Goal: Navigation & Orientation: Find specific page/section

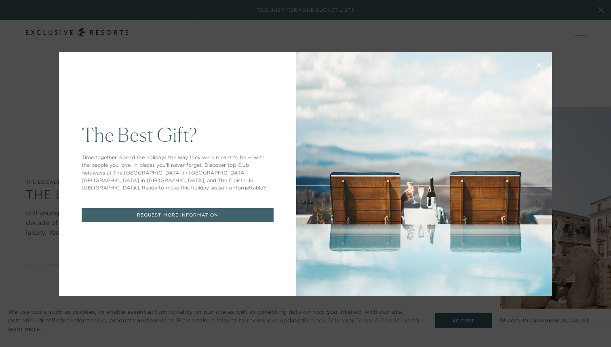
click at [585, 97] on div "The Best Gift? Time together. Spend the holidays the way they were meant to be …" at bounding box center [305, 173] width 611 height 347
click at [529, 66] on button at bounding box center [538, 64] width 19 height 19
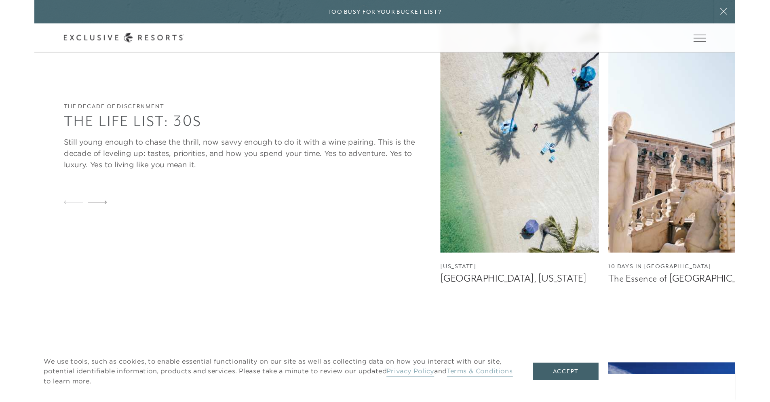
scroll to position [1050, 0]
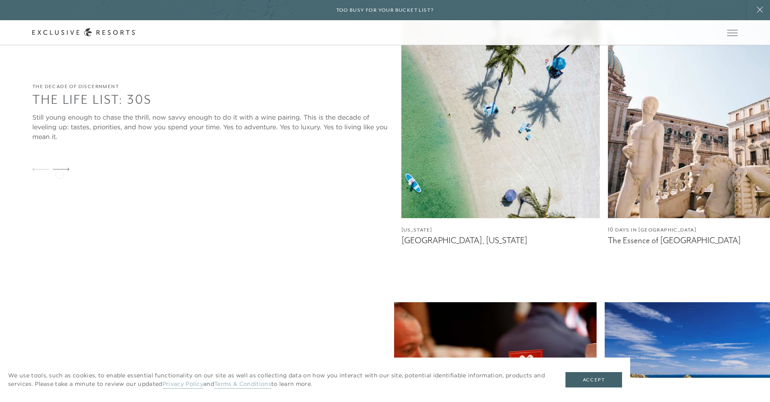
click at [59, 174] on div at bounding box center [61, 169] width 17 height 19
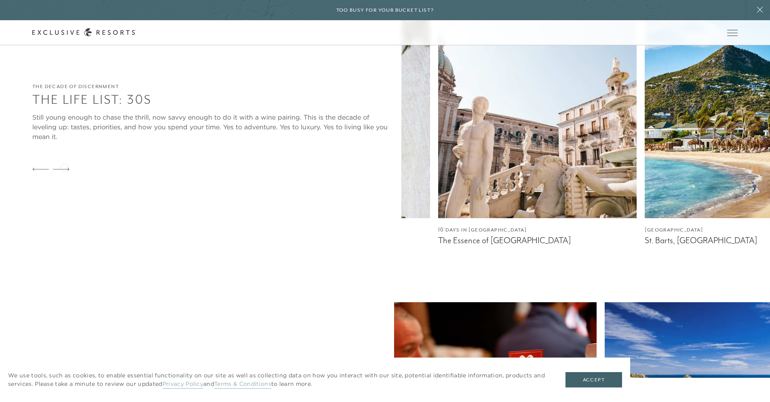
click at [64, 167] on div at bounding box center [61, 169] width 17 height 19
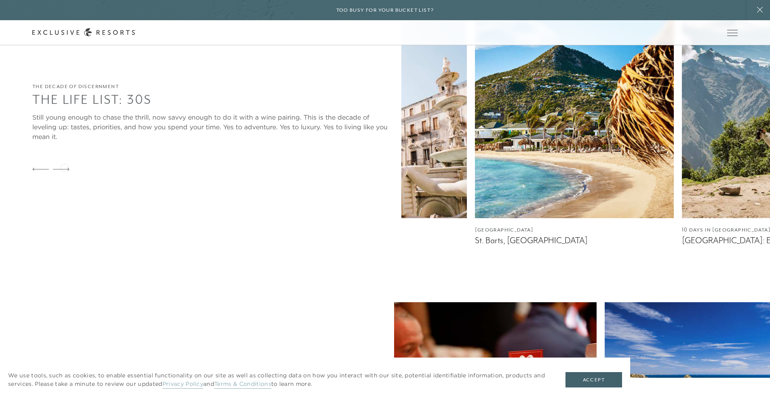
click at [64, 167] on div at bounding box center [61, 169] width 17 height 19
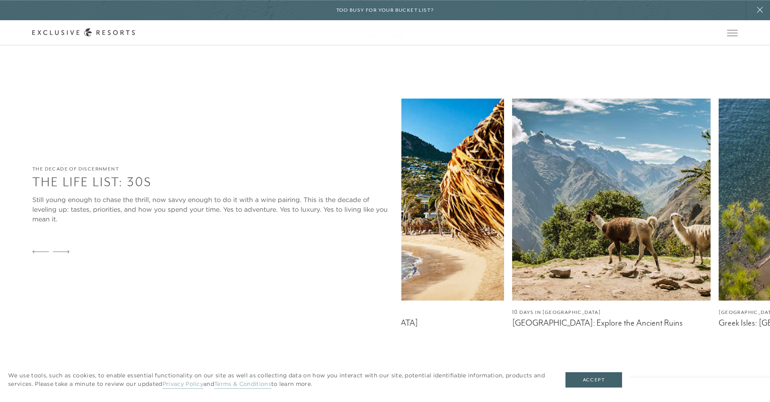
scroll to position [934, 0]
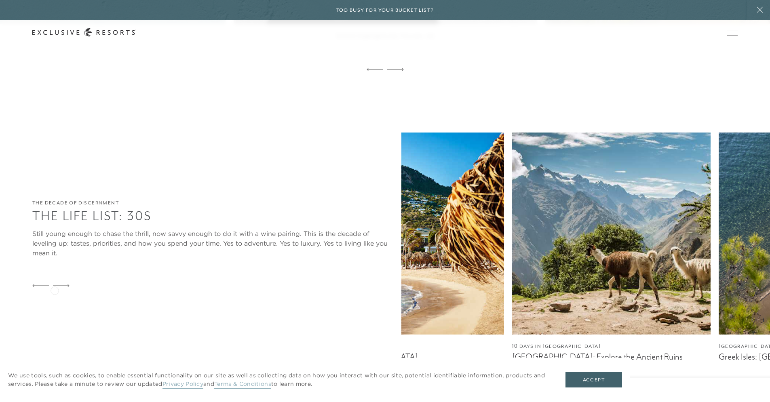
click at [55, 289] on div at bounding box center [61, 285] width 17 height 19
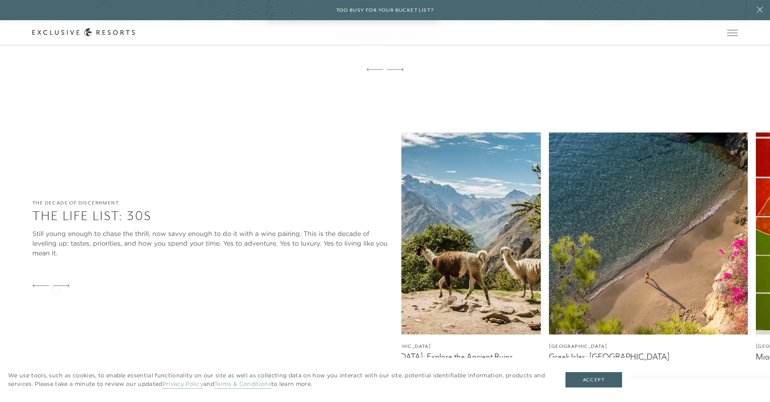
click at [55, 289] on div at bounding box center [61, 285] width 17 height 19
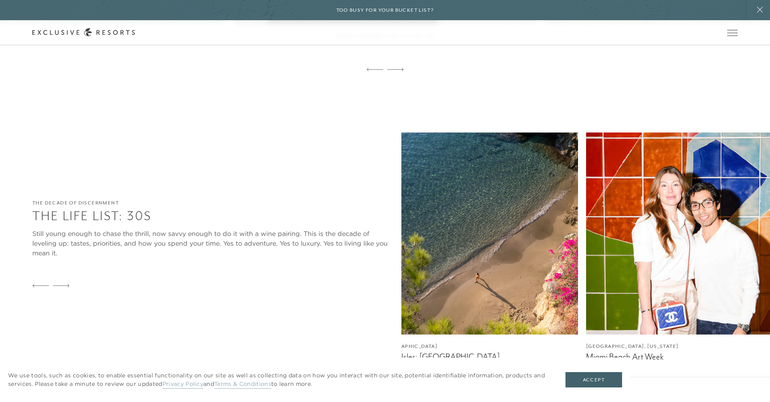
click at [55, 289] on div at bounding box center [61, 285] width 17 height 19
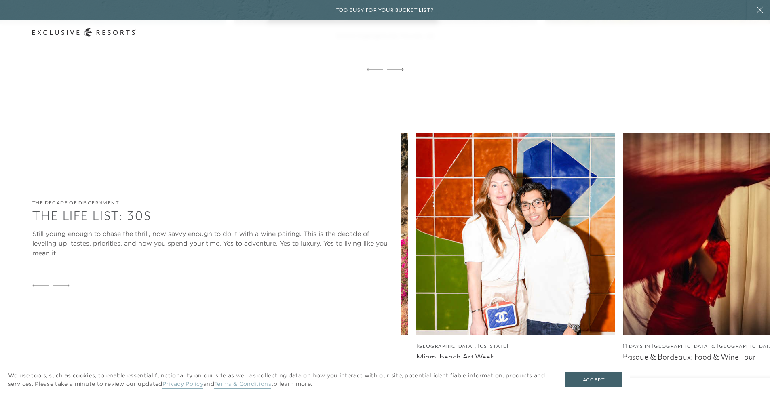
click at [55, 289] on div at bounding box center [61, 285] width 17 height 19
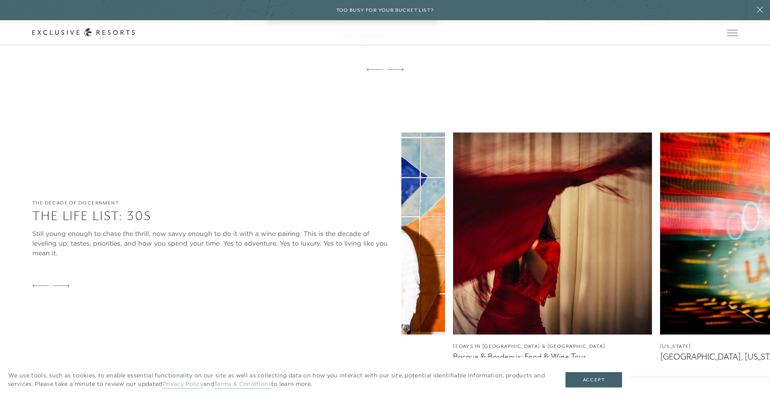
click at [55, 289] on div at bounding box center [61, 285] width 17 height 19
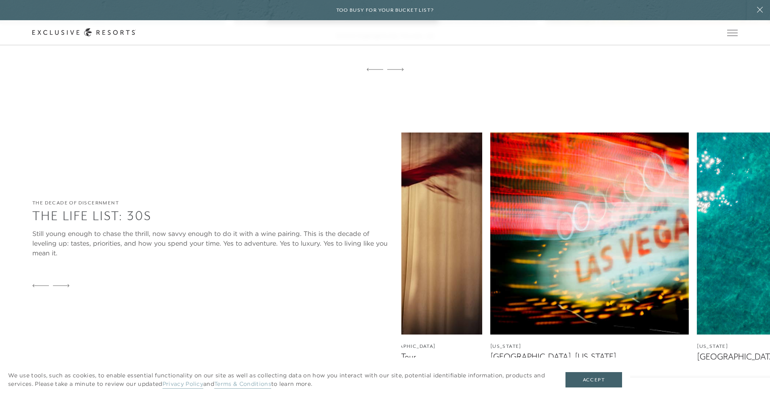
click at [55, 289] on div at bounding box center [61, 285] width 17 height 19
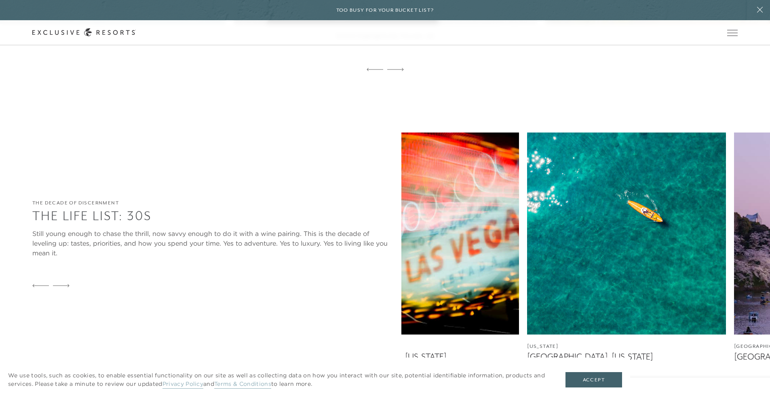
click at [55, 289] on div at bounding box center [61, 285] width 17 height 19
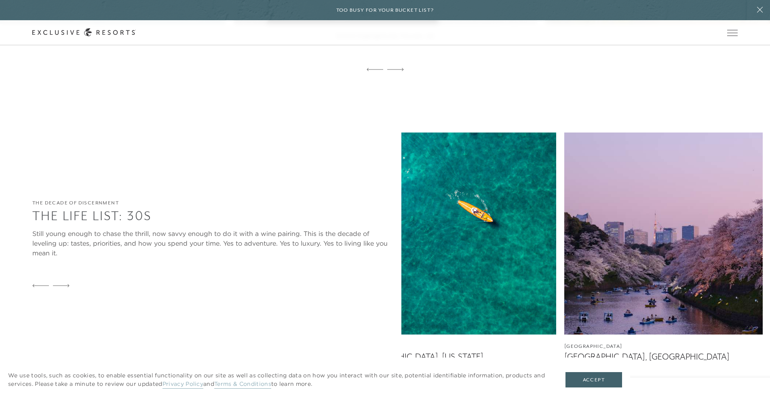
click at [55, 289] on div at bounding box center [61, 285] width 17 height 19
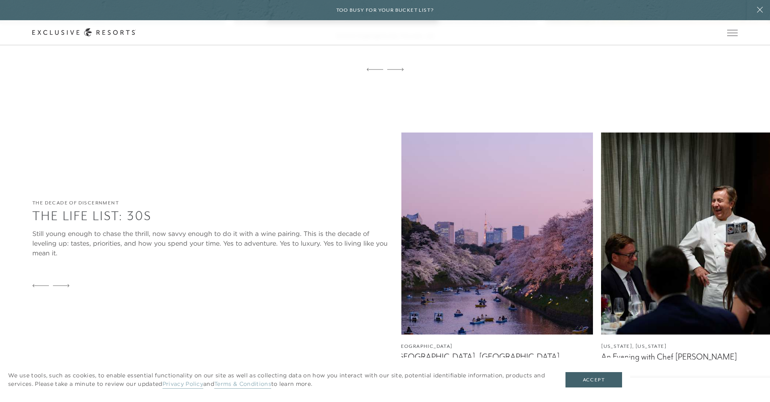
click at [55, 289] on div at bounding box center [61, 285] width 17 height 19
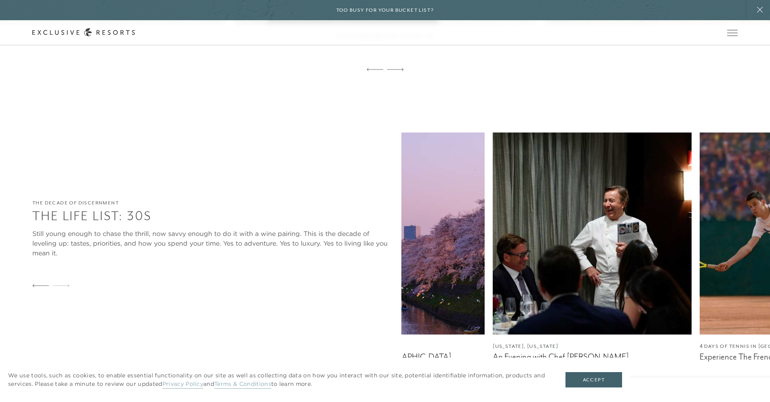
click at [55, 289] on div at bounding box center [61, 285] width 17 height 19
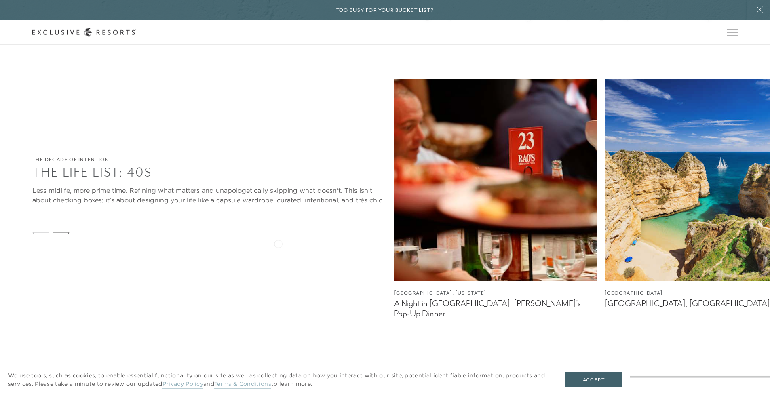
scroll to position [1283, 0]
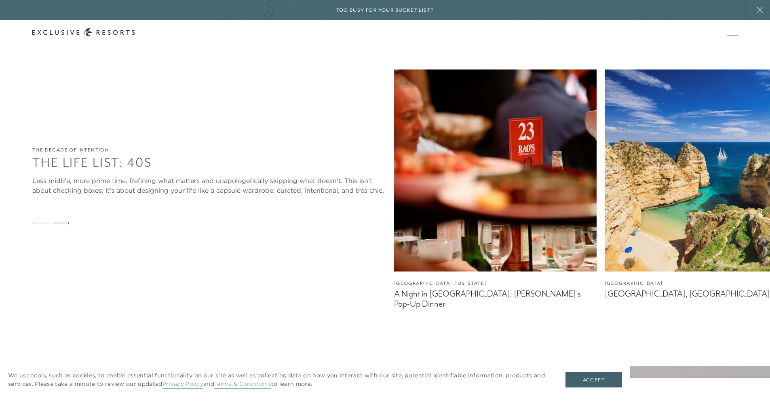
click at [67, 225] on icon at bounding box center [61, 222] width 17 height 3
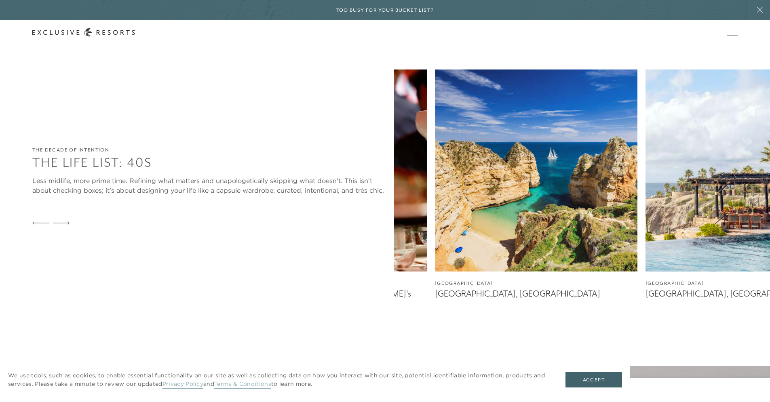
click at [67, 225] on icon at bounding box center [61, 222] width 17 height 3
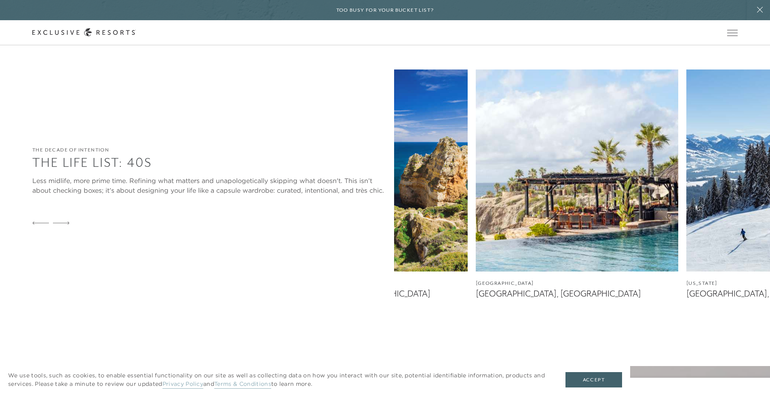
click at [67, 225] on icon at bounding box center [61, 222] width 17 height 3
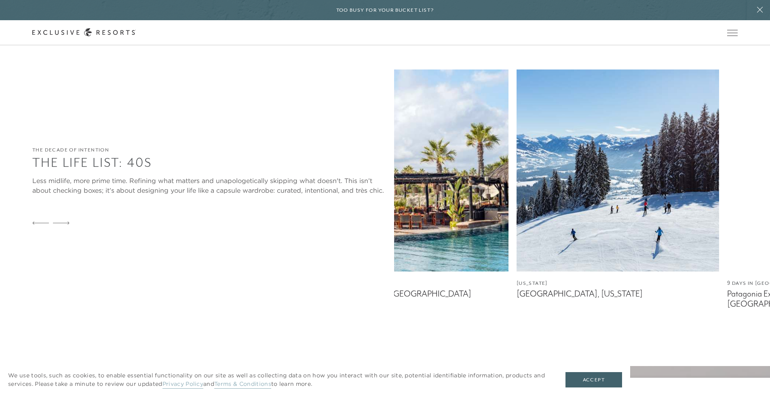
click at [67, 225] on icon at bounding box center [61, 222] width 17 height 3
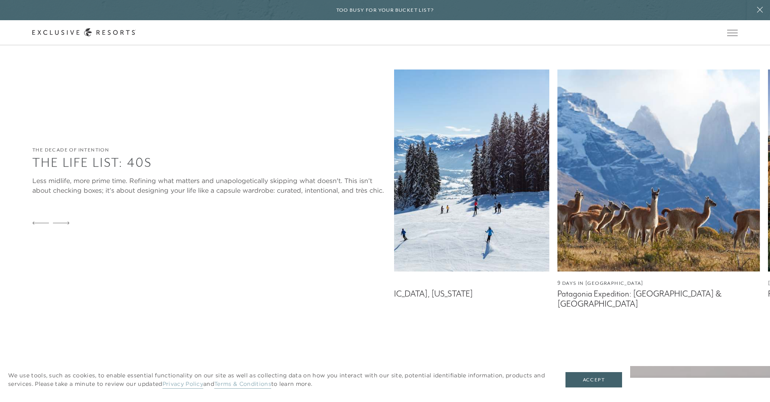
click at [67, 225] on icon at bounding box center [61, 222] width 17 height 3
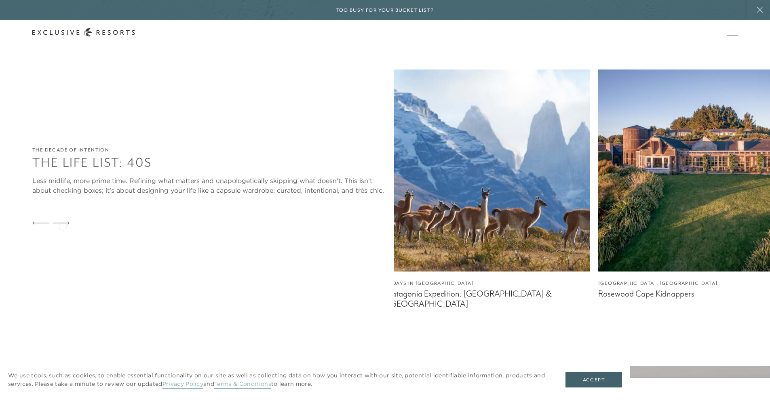
click at [63, 225] on icon at bounding box center [61, 222] width 17 height 3
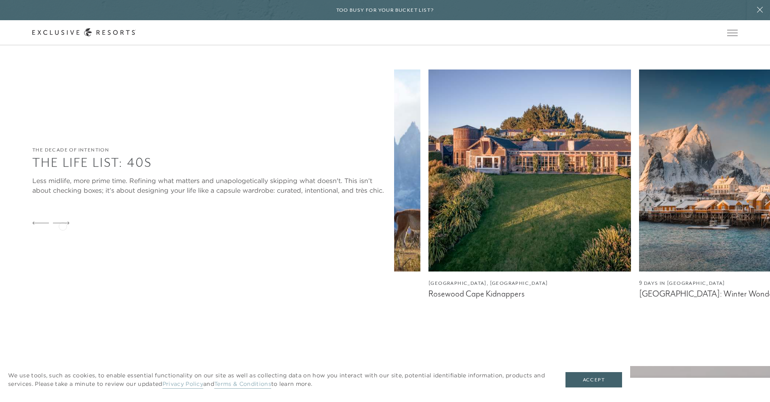
click at [63, 225] on icon at bounding box center [61, 222] width 17 height 3
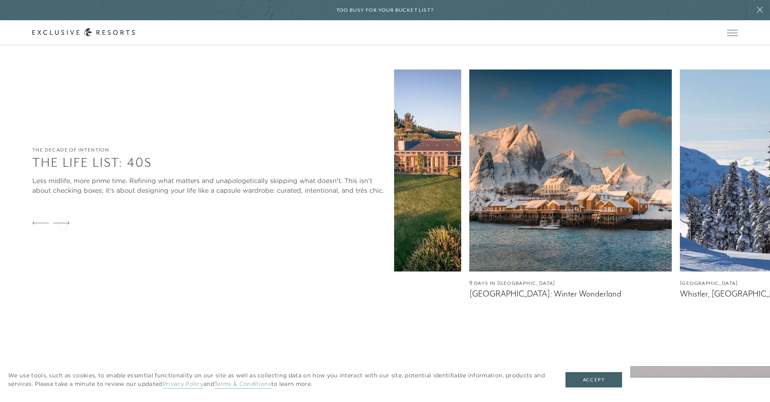
click at [63, 225] on icon at bounding box center [61, 222] width 17 height 3
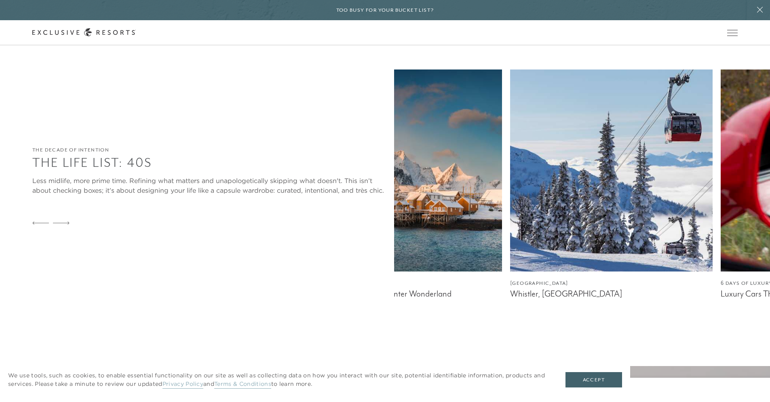
click at [63, 225] on icon at bounding box center [61, 222] width 17 height 3
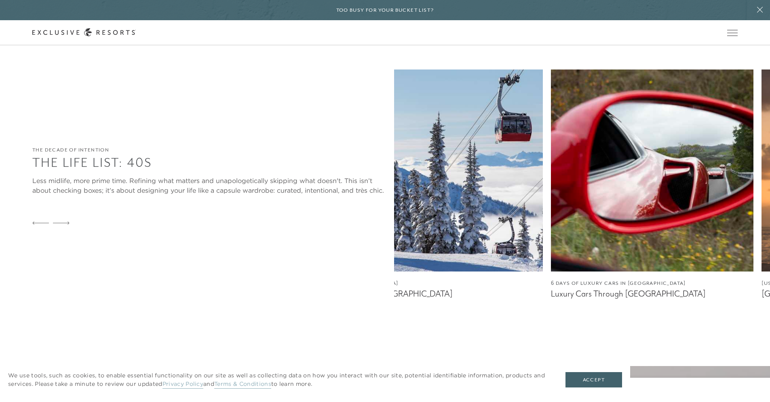
click at [63, 225] on icon at bounding box center [61, 222] width 17 height 3
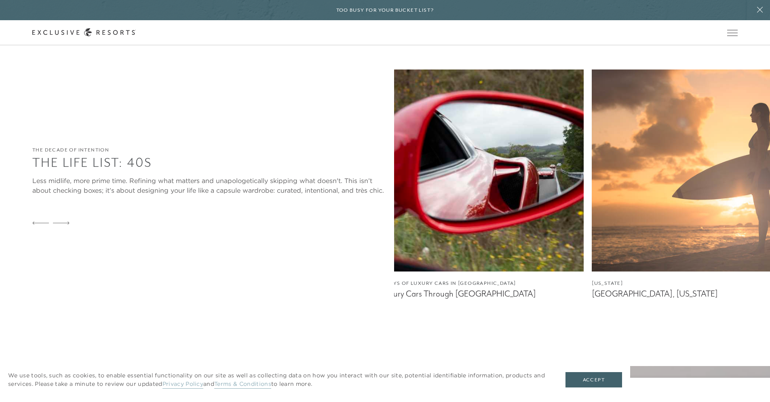
click at [63, 225] on icon at bounding box center [61, 222] width 17 height 3
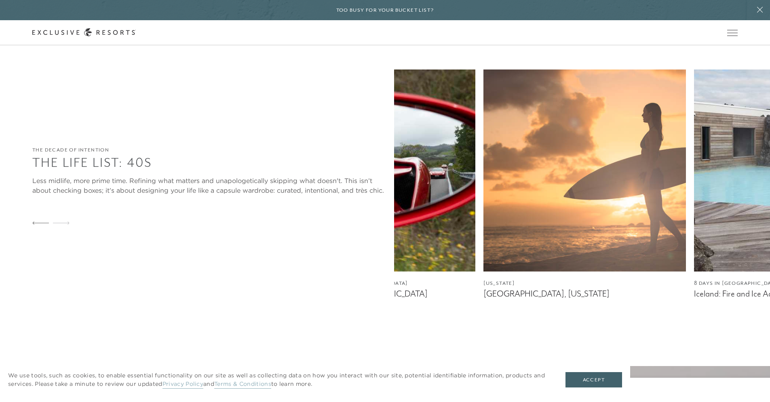
click at [63, 225] on icon at bounding box center [61, 222] width 17 height 3
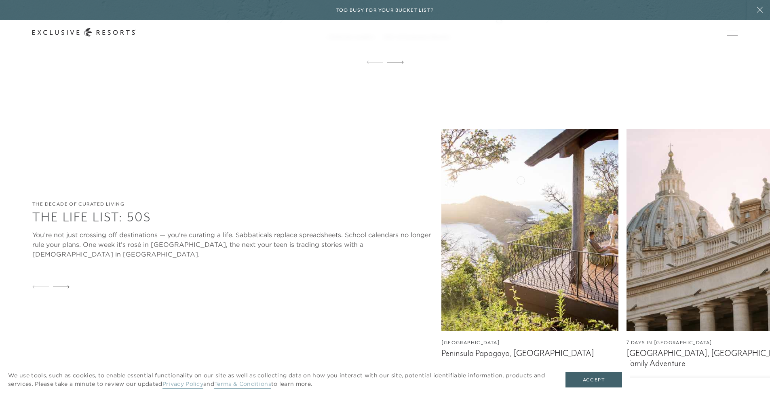
scroll to position [2240, 0]
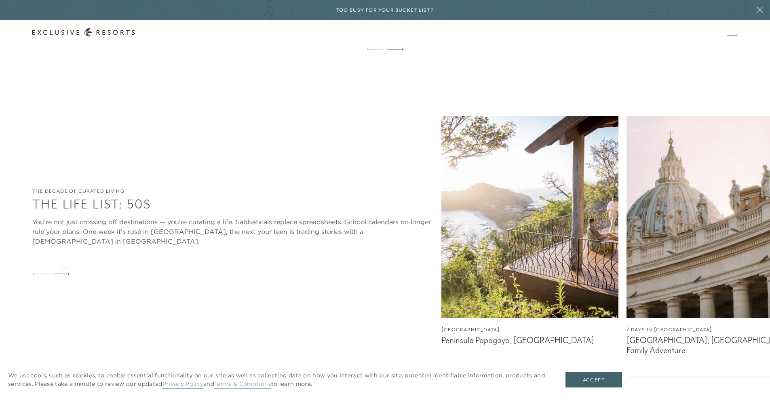
click at [65, 270] on div at bounding box center [61, 274] width 17 height 19
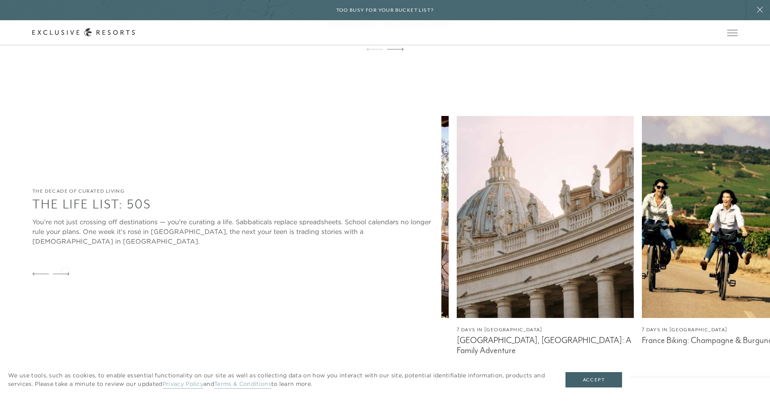
click at [65, 270] on div at bounding box center [61, 274] width 17 height 19
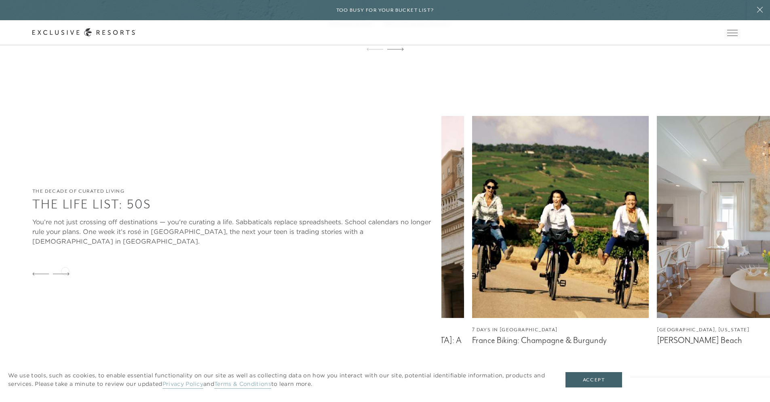
click at [65, 270] on div at bounding box center [61, 274] width 17 height 19
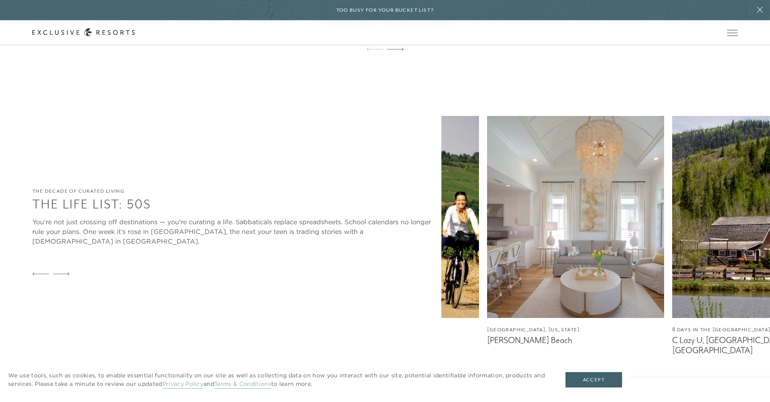
click at [65, 270] on div at bounding box center [61, 274] width 17 height 19
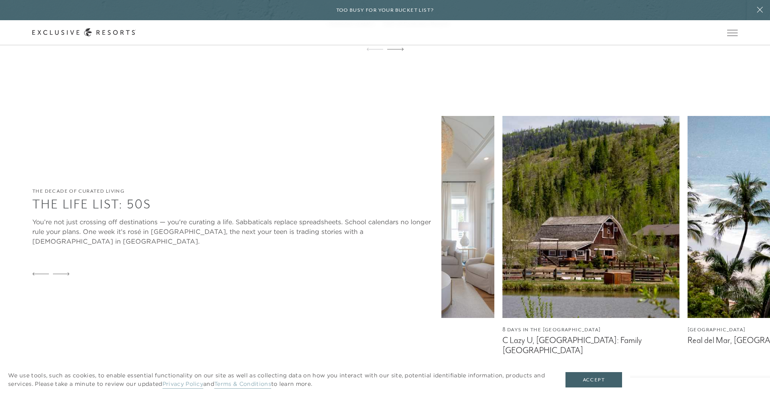
click at [65, 270] on div at bounding box center [61, 274] width 17 height 19
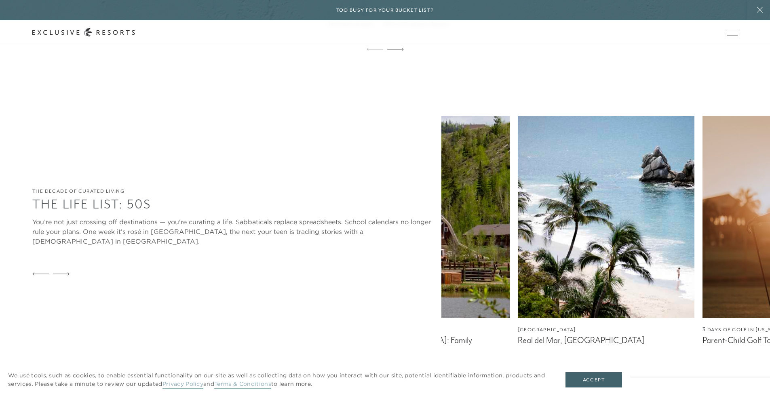
click at [65, 270] on div at bounding box center [61, 274] width 17 height 19
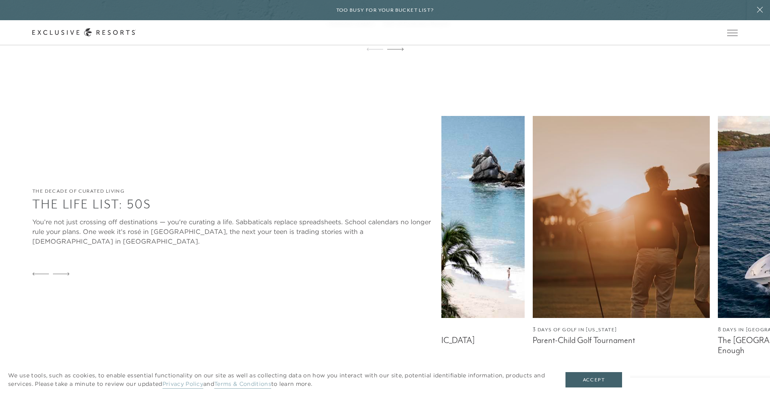
click at [65, 270] on div at bounding box center [61, 274] width 17 height 19
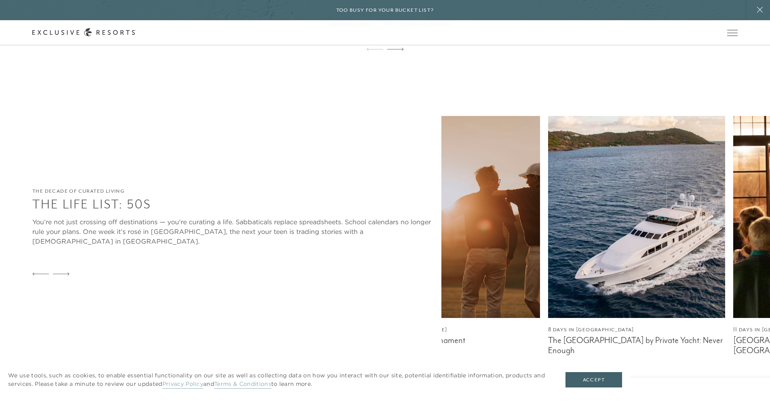
click at [65, 270] on div at bounding box center [61, 274] width 17 height 19
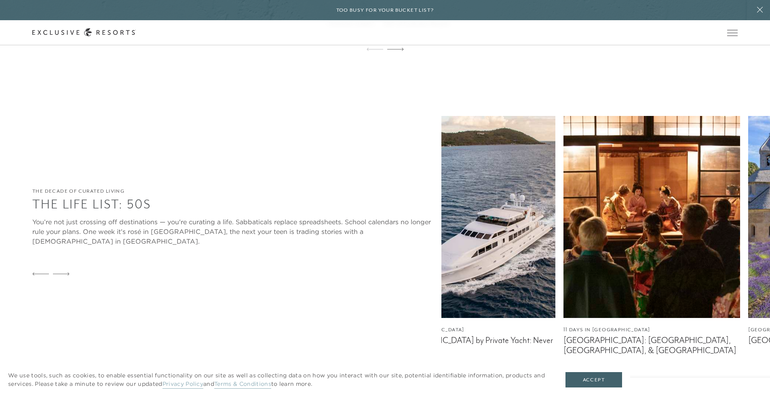
click at [65, 270] on div at bounding box center [61, 274] width 17 height 19
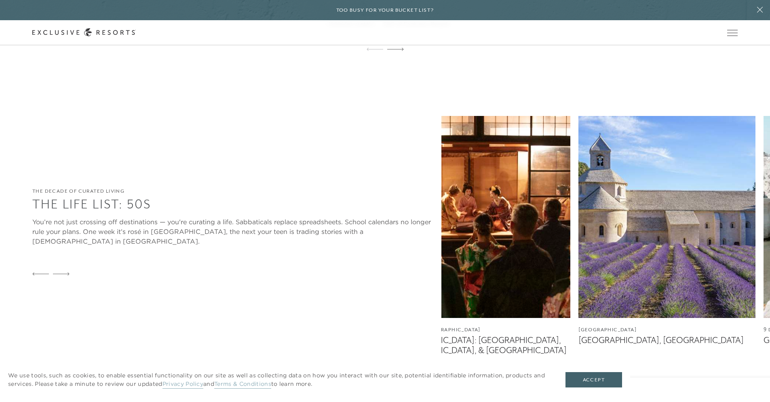
click at [65, 270] on div at bounding box center [61, 274] width 17 height 19
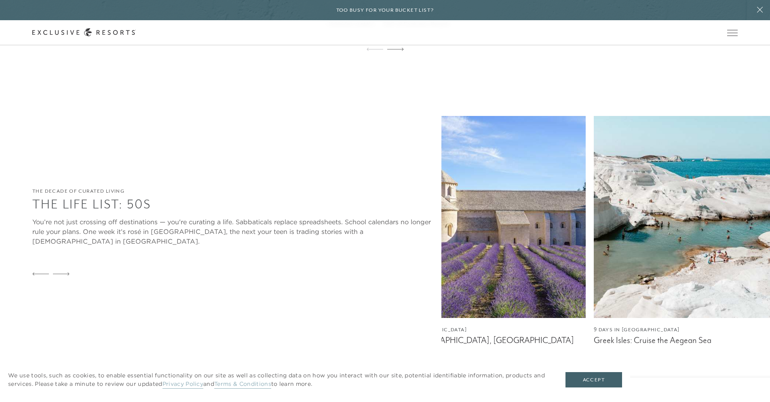
click at [65, 270] on div at bounding box center [61, 274] width 17 height 19
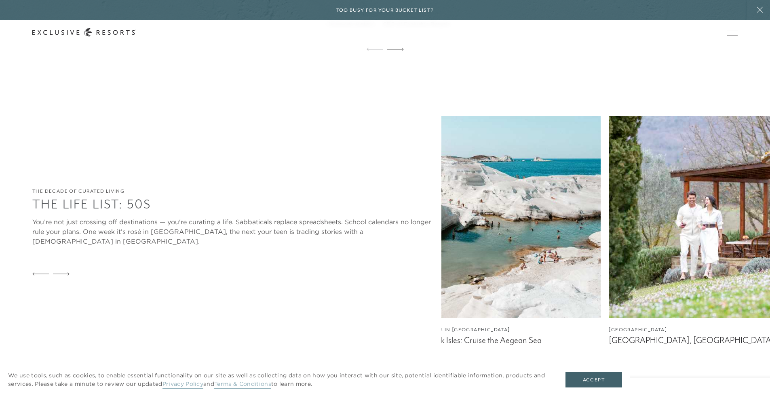
click at [65, 270] on div at bounding box center [61, 274] width 17 height 19
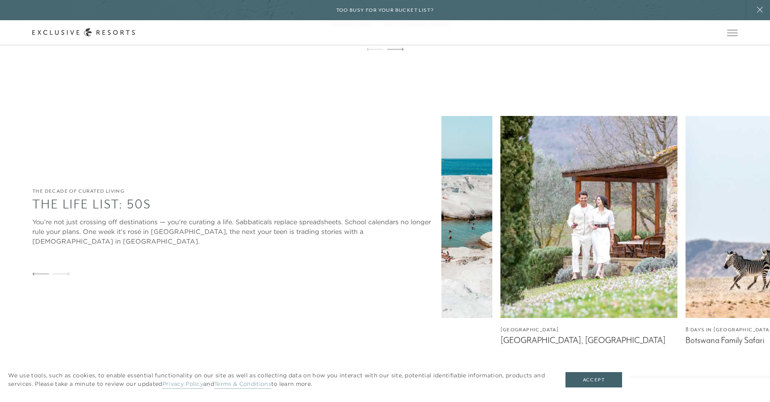
click at [65, 270] on div at bounding box center [61, 274] width 17 height 19
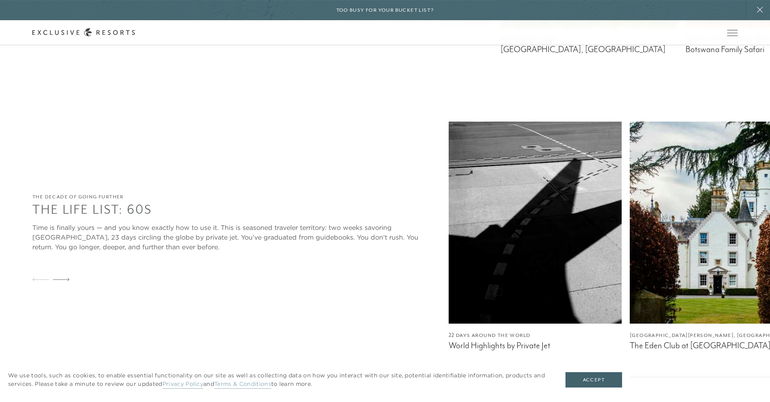
scroll to position [2583, 0]
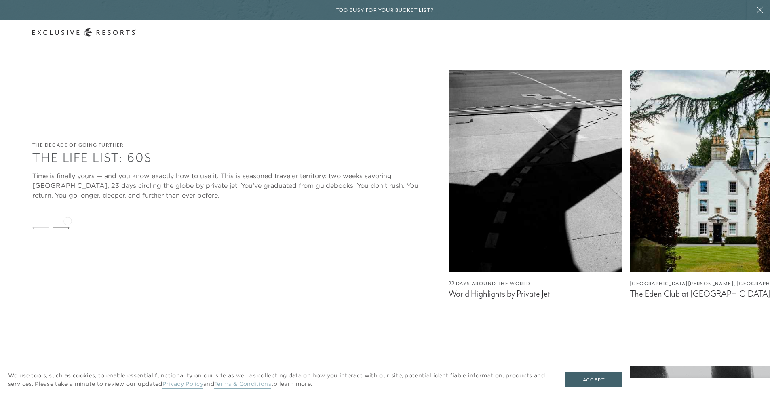
click at [67, 226] on icon at bounding box center [61, 227] width 17 height 3
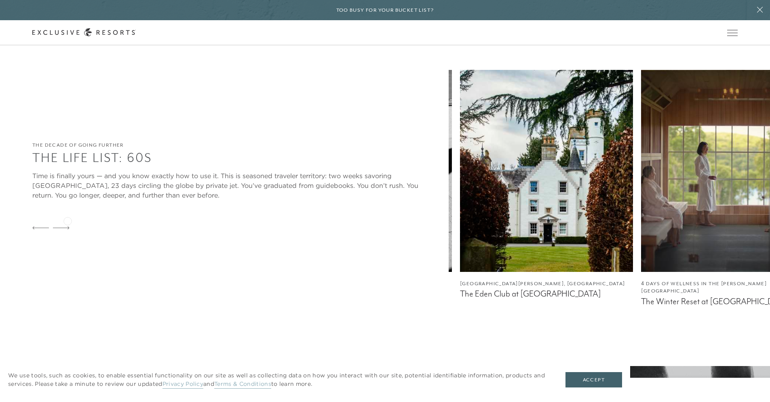
click at [67, 226] on icon at bounding box center [61, 227] width 17 height 3
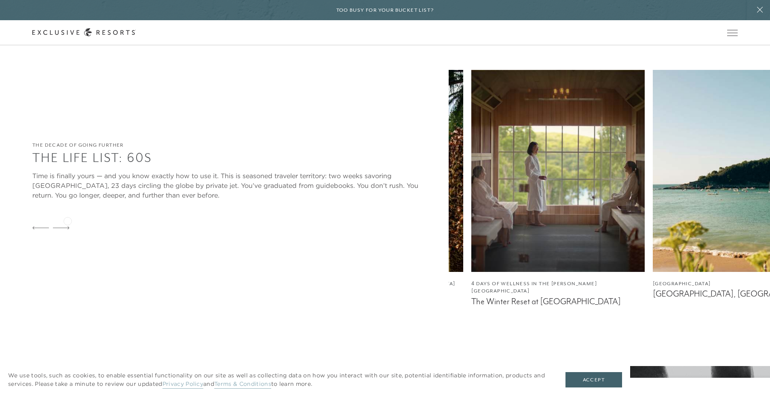
click at [67, 226] on icon at bounding box center [61, 227] width 17 height 3
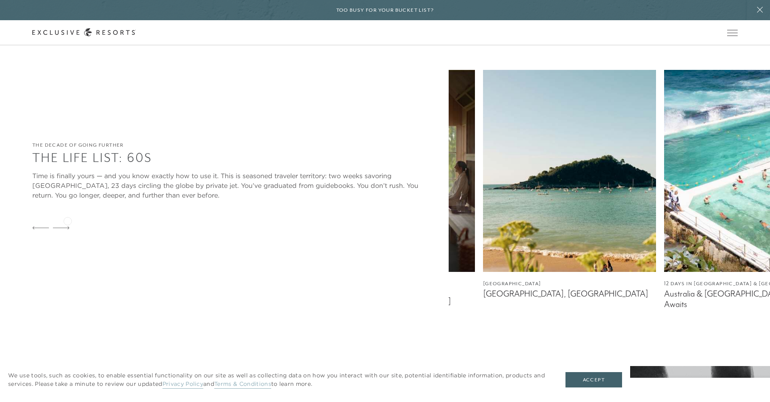
click at [67, 226] on icon at bounding box center [61, 227] width 17 height 3
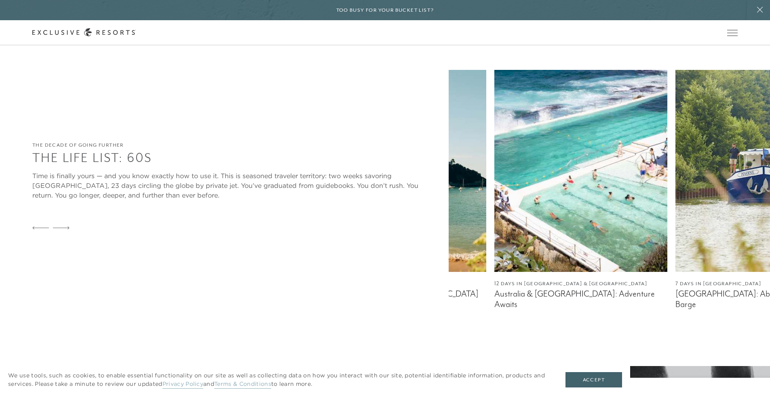
click at [67, 226] on icon at bounding box center [61, 227] width 17 height 3
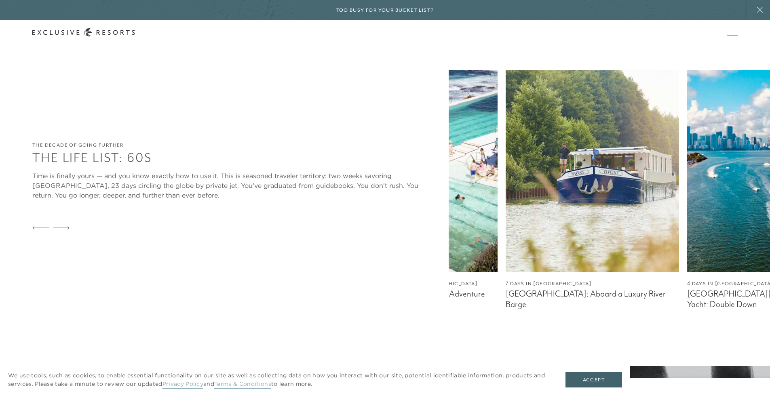
click at [67, 226] on icon at bounding box center [61, 227] width 17 height 3
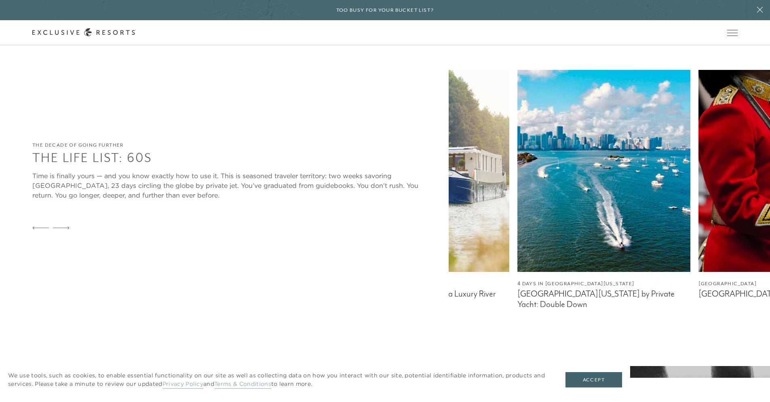
click at [67, 226] on icon at bounding box center [61, 227] width 17 height 3
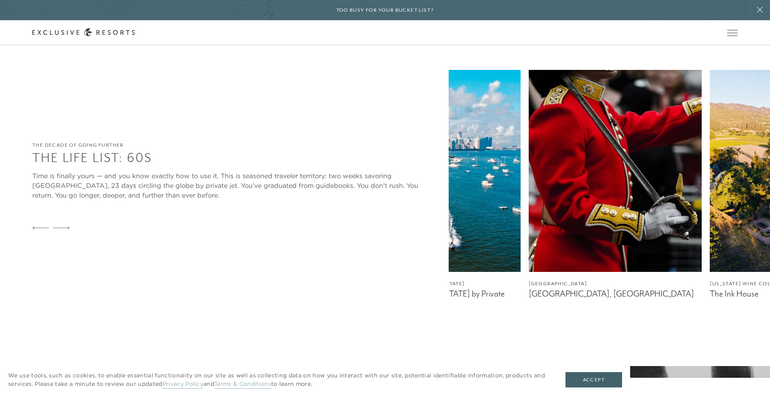
click at [67, 226] on icon at bounding box center [61, 227] width 17 height 3
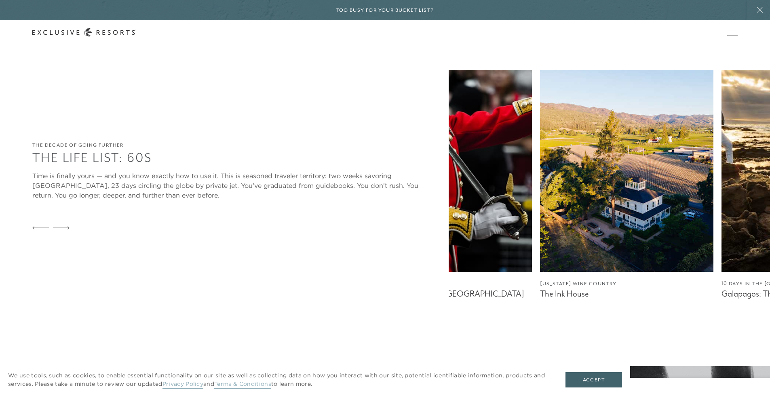
click at [67, 226] on icon at bounding box center [61, 227] width 17 height 3
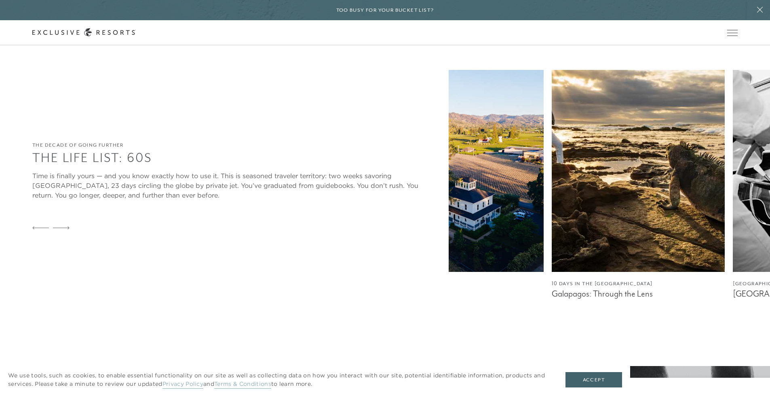
click at [67, 226] on icon at bounding box center [61, 227] width 17 height 3
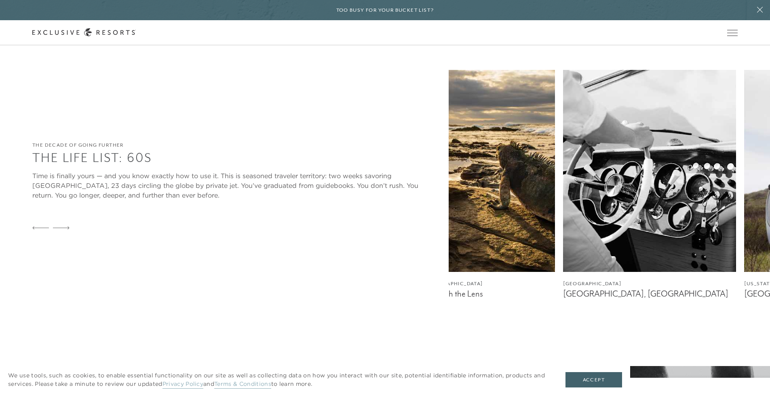
click at [67, 226] on icon at bounding box center [61, 227] width 17 height 3
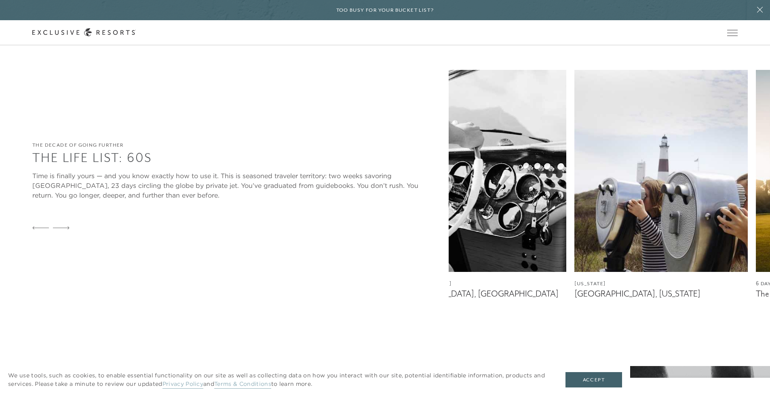
click at [67, 226] on icon at bounding box center [61, 227] width 17 height 3
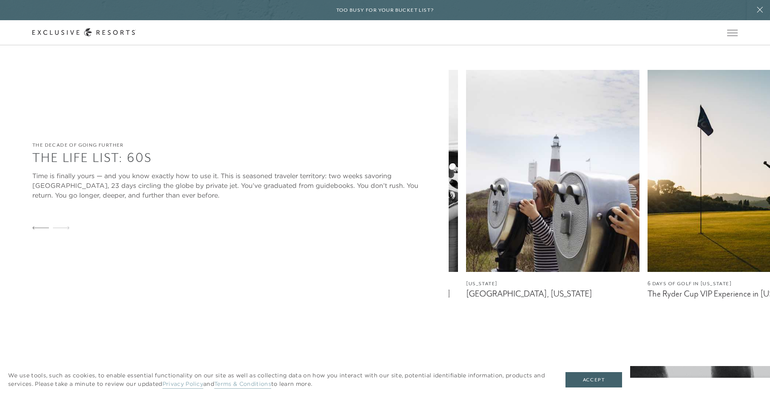
click at [67, 226] on icon at bounding box center [61, 227] width 17 height 3
click at [38, 226] on icon at bounding box center [40, 227] width 17 height 3
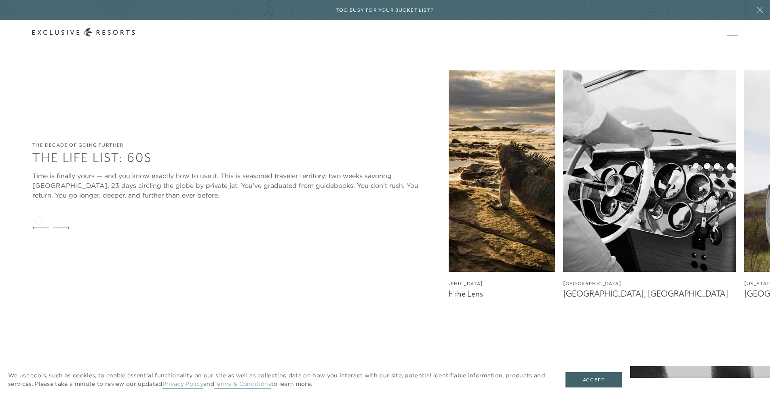
click at [38, 226] on icon at bounding box center [40, 227] width 17 height 3
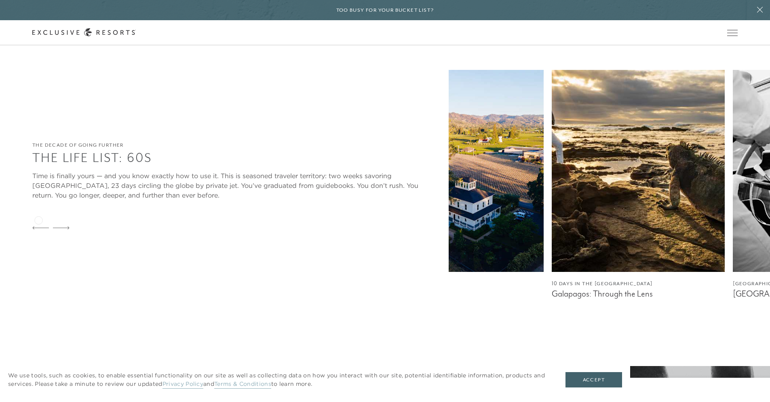
click at [38, 226] on icon at bounding box center [40, 227] width 17 height 3
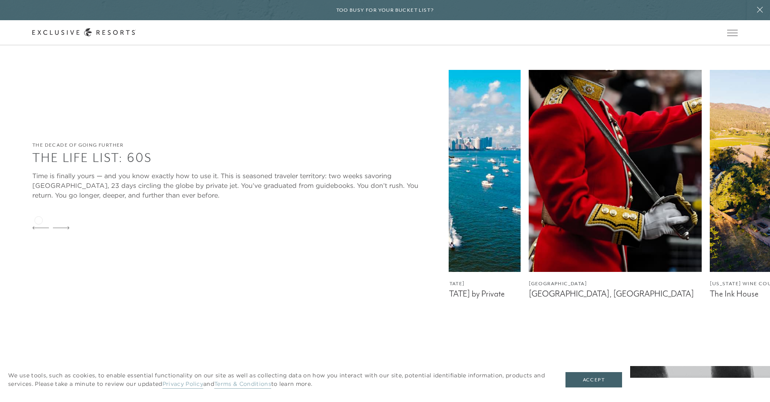
click at [38, 226] on icon at bounding box center [40, 227] width 17 height 3
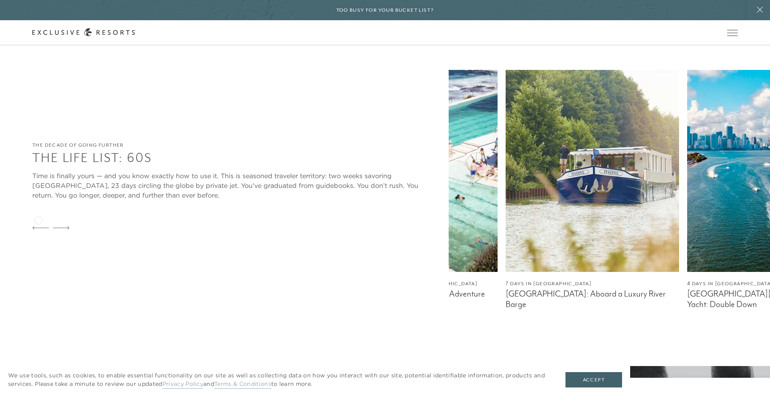
click at [38, 226] on icon at bounding box center [40, 227] width 17 height 3
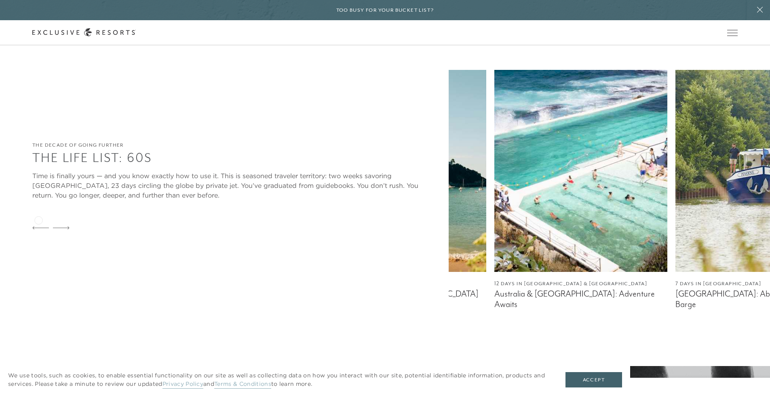
click at [38, 226] on icon at bounding box center [40, 227] width 17 height 3
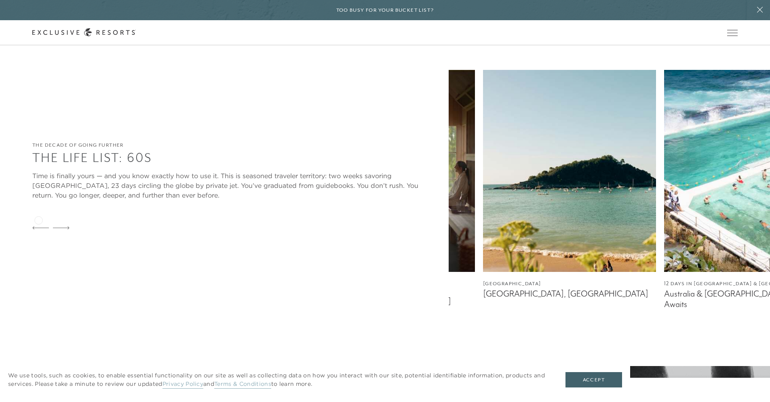
click at [38, 226] on icon at bounding box center [40, 227] width 17 height 3
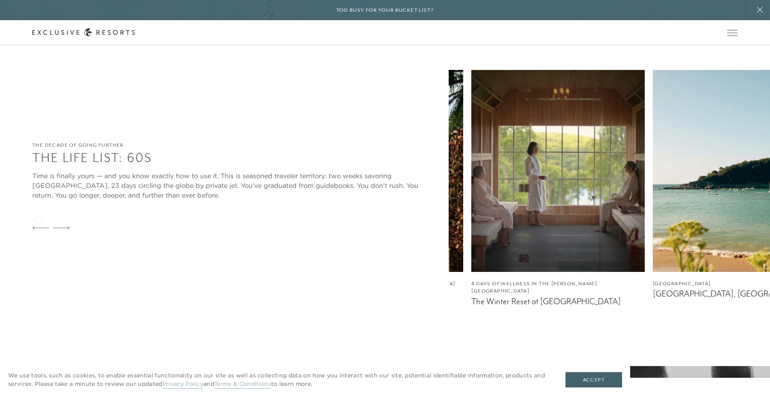
click at [38, 226] on icon at bounding box center [40, 227] width 17 height 3
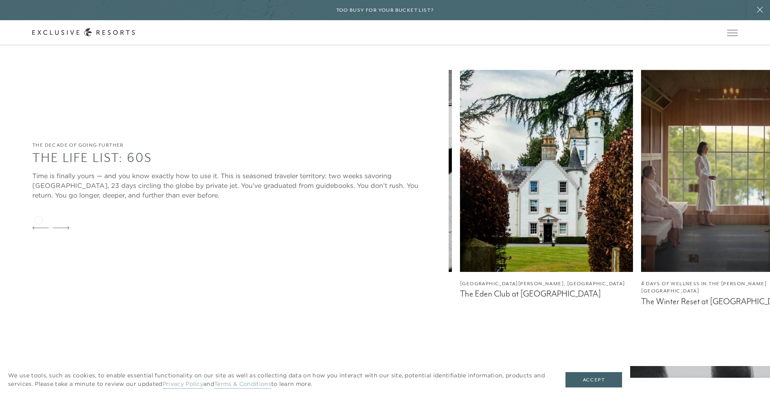
click at [38, 226] on icon at bounding box center [40, 227] width 17 height 3
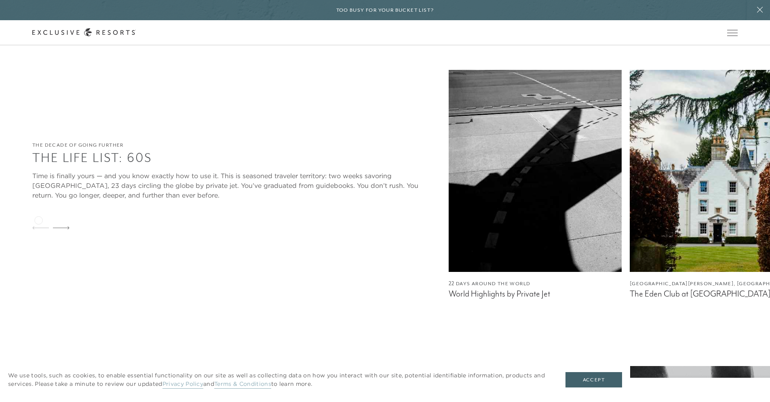
click at [38, 226] on icon at bounding box center [40, 227] width 17 height 3
click at [448, 222] on img at bounding box center [534, 171] width 173 height 202
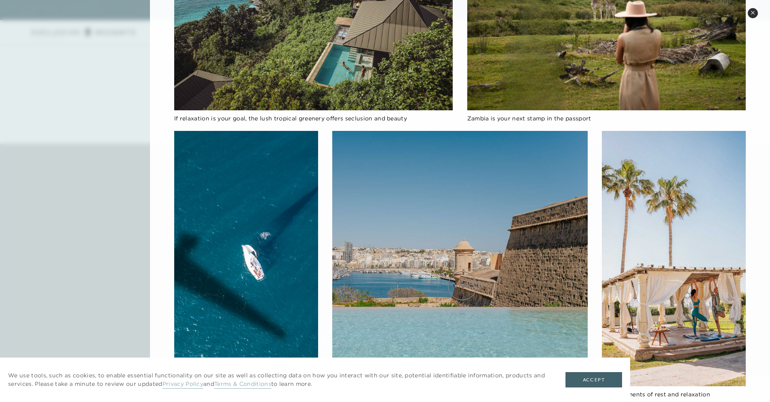
scroll to position [4179, 0]
